Goal: Task Accomplishment & Management: Use online tool/utility

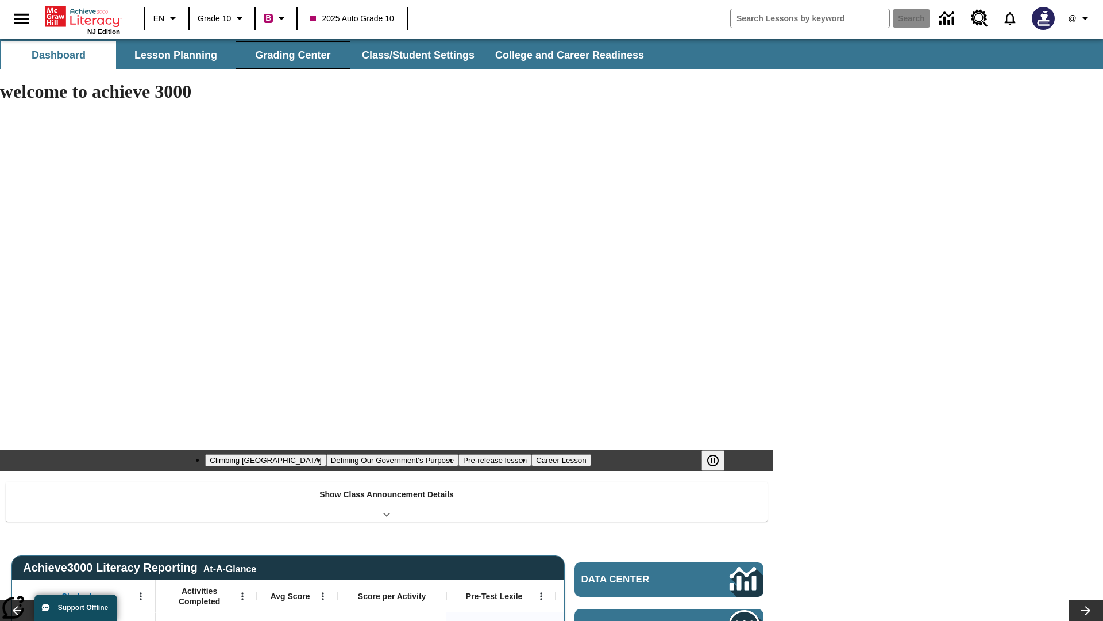
click at [293, 55] on button "Grading Center" at bounding box center [293, 55] width 115 height 28
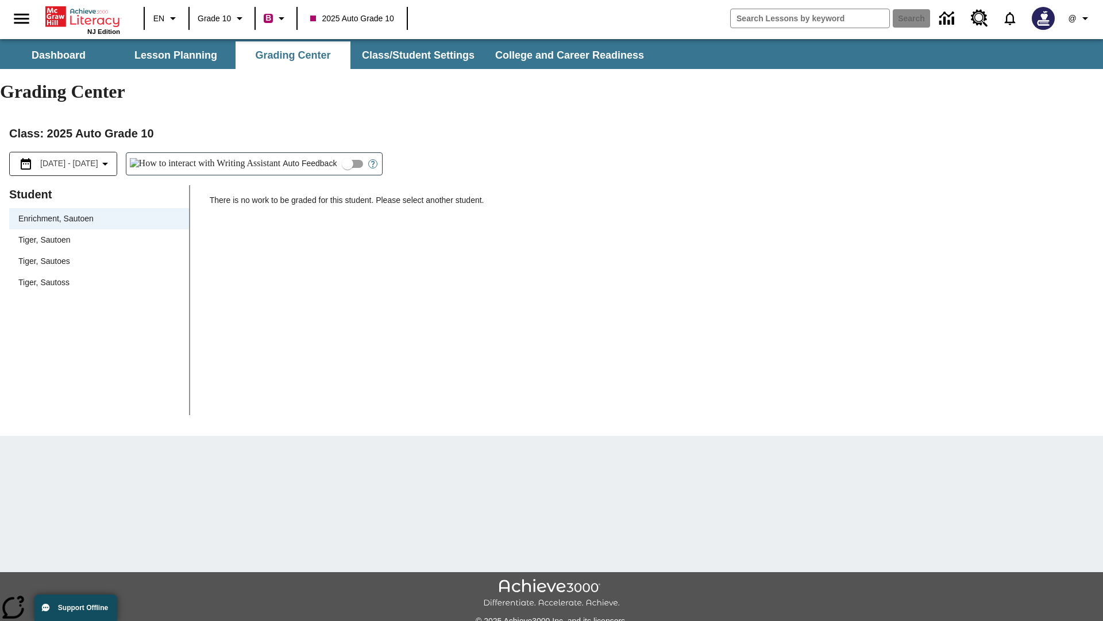
click at [99, 234] on span "Tiger, Sautoen" at bounding box center [98, 240] width 161 height 12
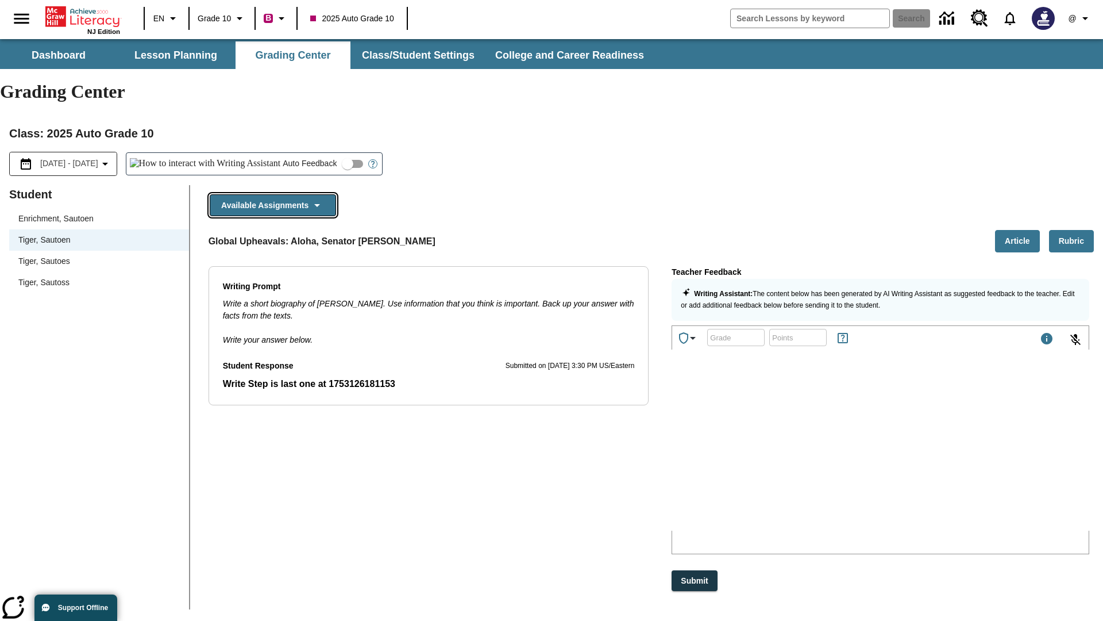
click at [272, 194] on button "Available Assignments" at bounding box center [273, 205] width 126 height 22
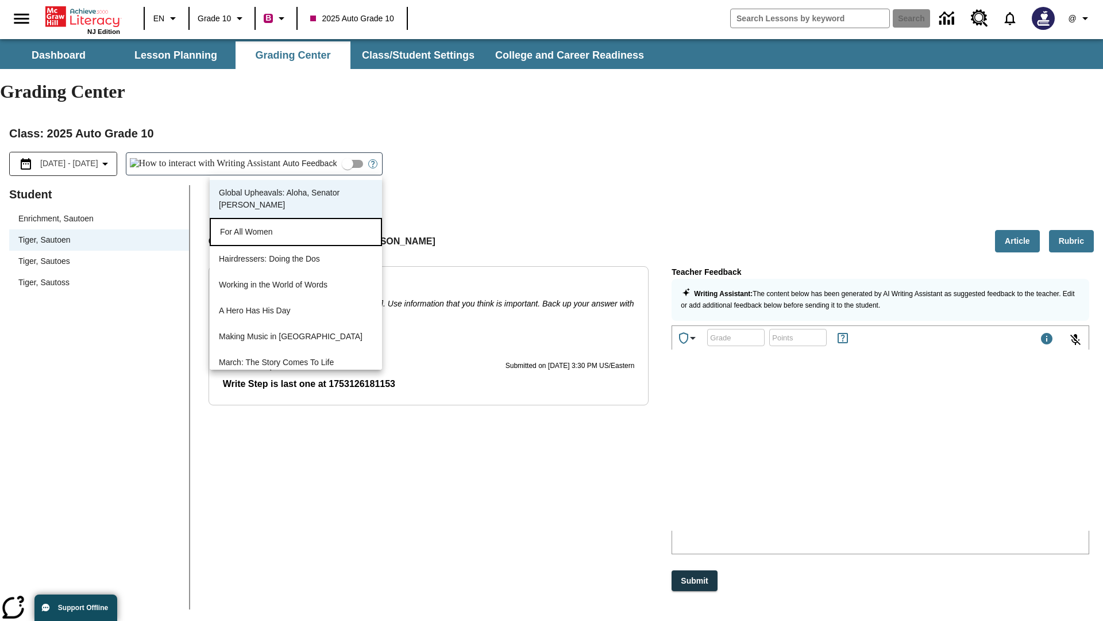
click at [296, 233] on p "For All Women" at bounding box center [296, 232] width 152 height 12
